Goal: Check status: Check status

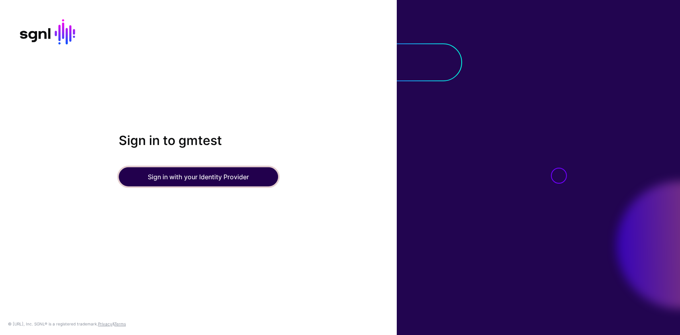
click at [171, 179] on button "Sign in with your Identity Provider" at bounding box center [198, 176] width 159 height 19
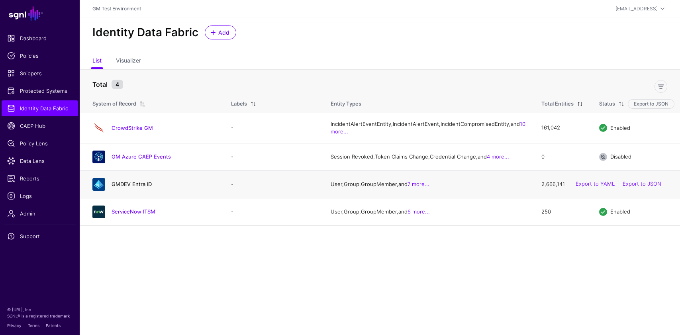
click at [125, 187] on link "GMDEV Entra ID" at bounding box center [131, 184] width 40 height 6
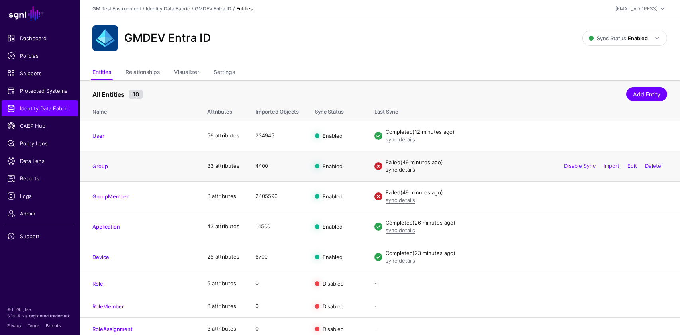
click at [392, 172] on link "sync details" at bounding box center [399, 169] width 29 height 6
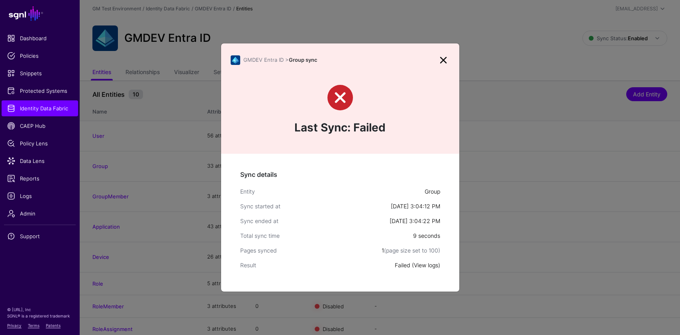
click at [428, 265] on link "View logs" at bounding box center [426, 265] width 24 height 7
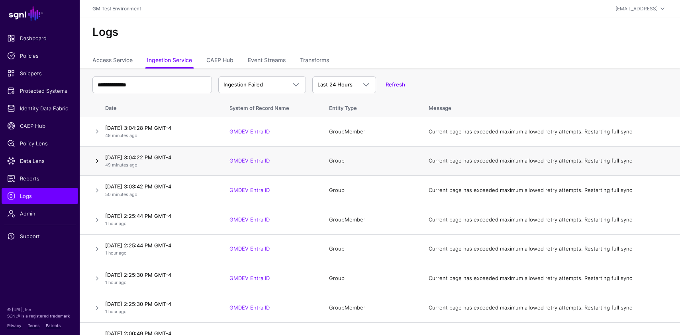
click at [96, 161] on link at bounding box center [97, 161] width 10 height 10
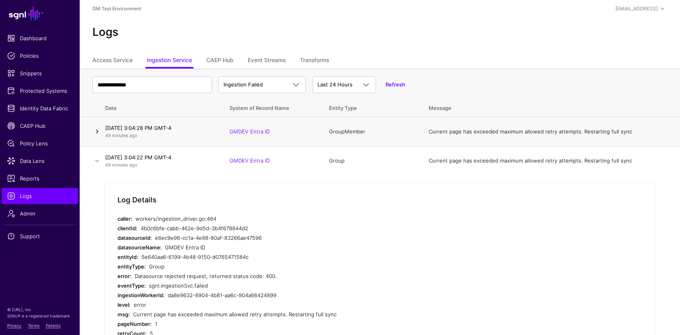
click at [96, 133] on link at bounding box center [97, 132] width 10 height 10
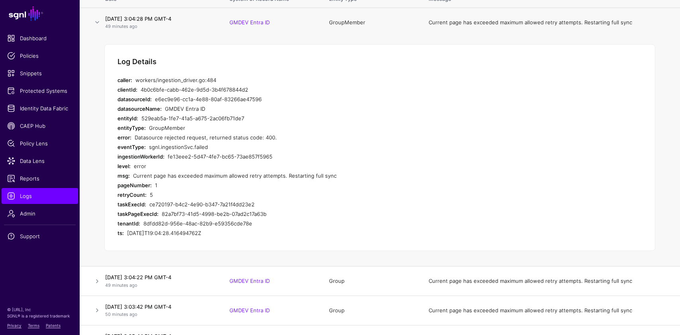
scroll to position [109, 0]
drag, startPoint x: 82, startPoint y: 248, endPoint x: 186, endPoint y: 223, distance: 107.4
click at [186, 223] on td "Log Details caller: workers/ingestion_driver.go:484 clientId: 4b0c6bfe-cabb-462…" at bounding box center [380, 151] width 600 height 229
